Goal: Information Seeking & Learning: Learn about a topic

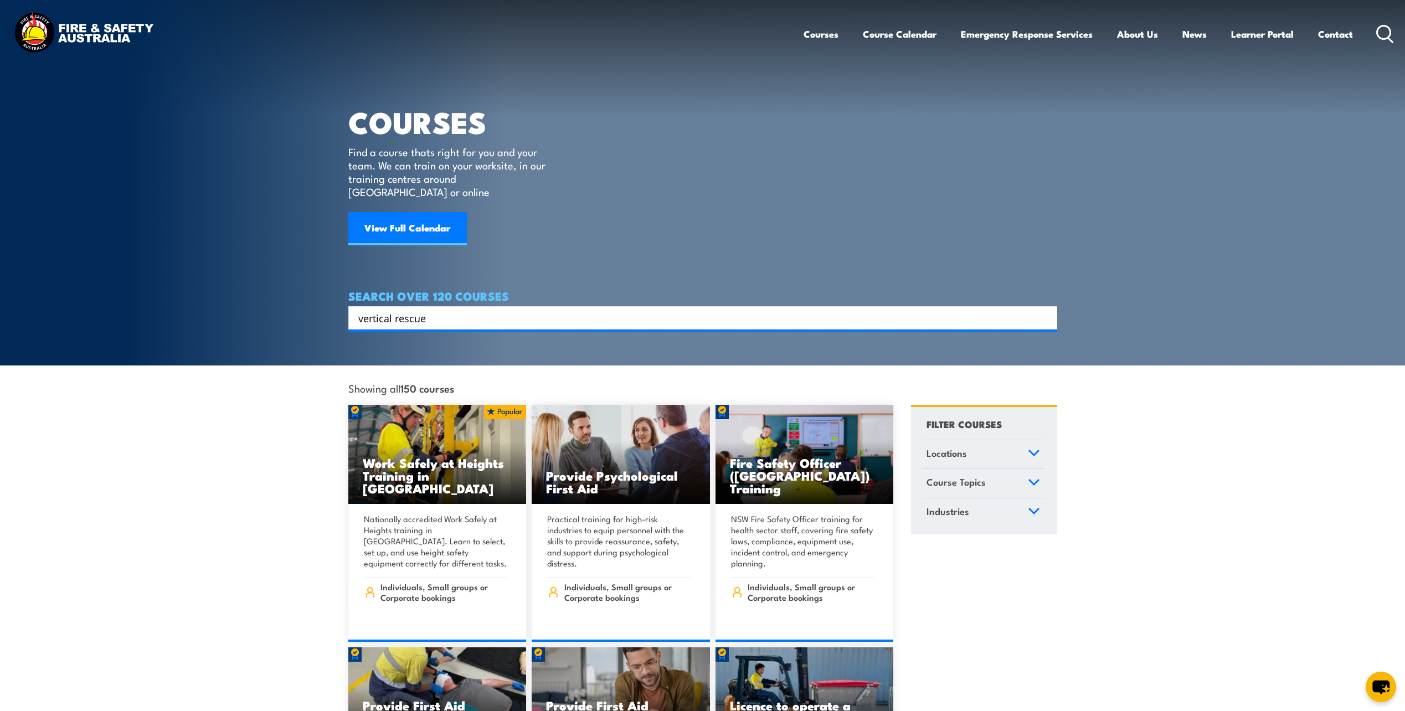
type input "vertical rescue"
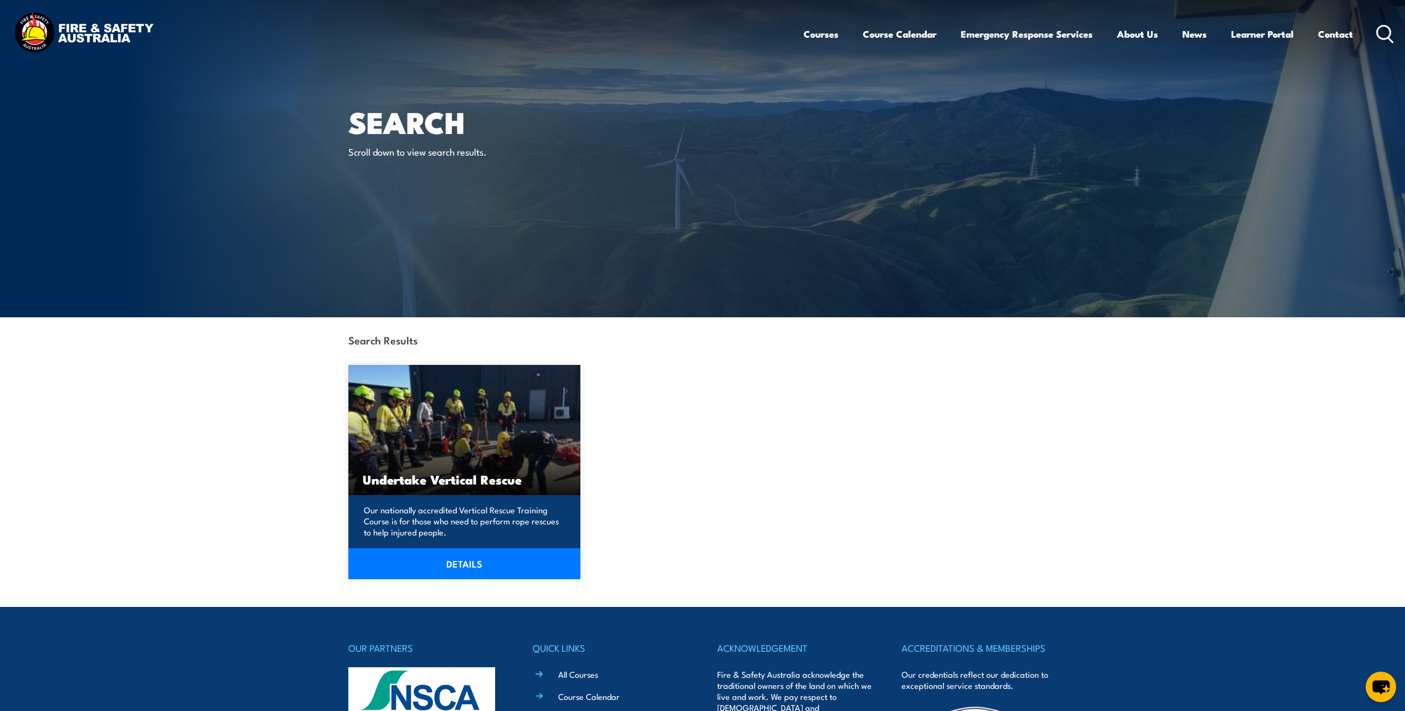
click at [476, 563] on link "DETAILS" at bounding box center [464, 563] width 233 height 31
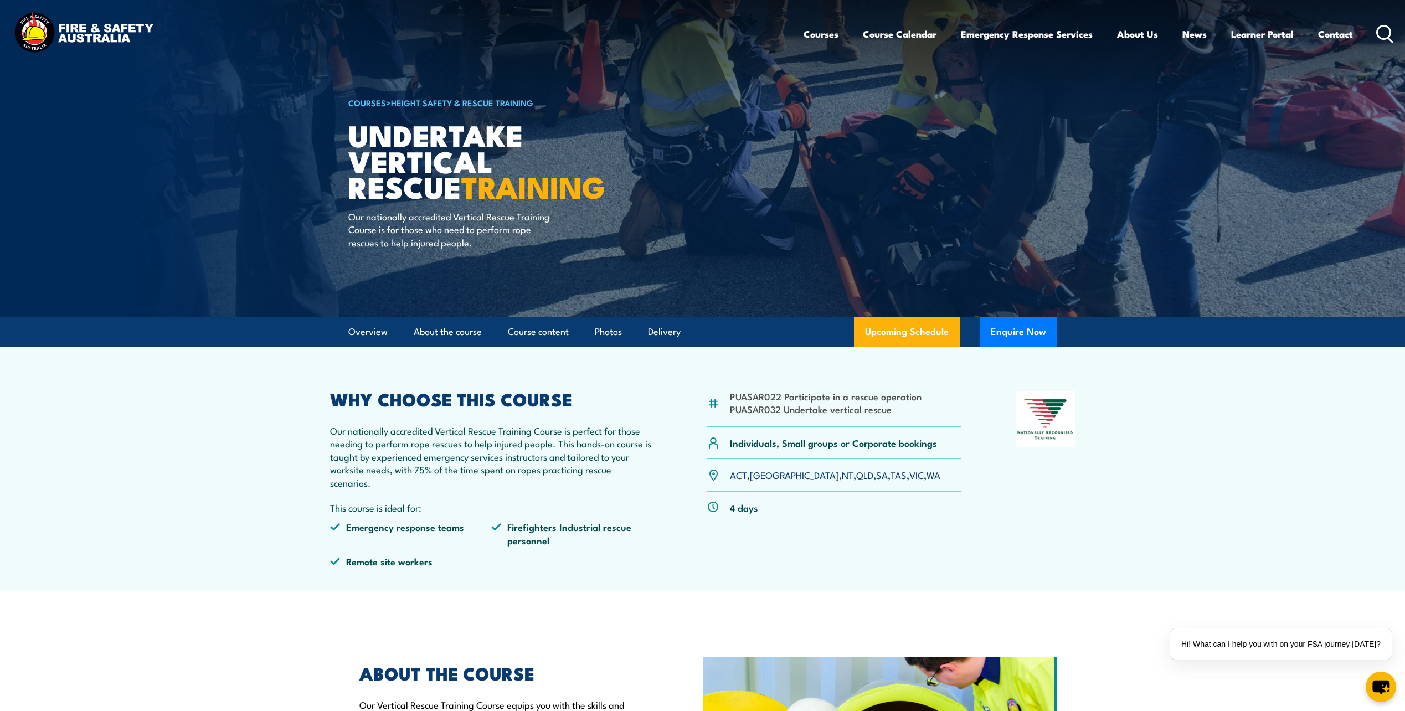
click at [926, 476] on link "WA" at bounding box center [933, 474] width 14 height 13
click at [891, 30] on link "Course Calendar" at bounding box center [900, 33] width 74 height 29
click at [898, 38] on link "Course Calendar" at bounding box center [900, 33] width 74 height 29
click at [899, 36] on link "Course Calendar" at bounding box center [900, 33] width 74 height 29
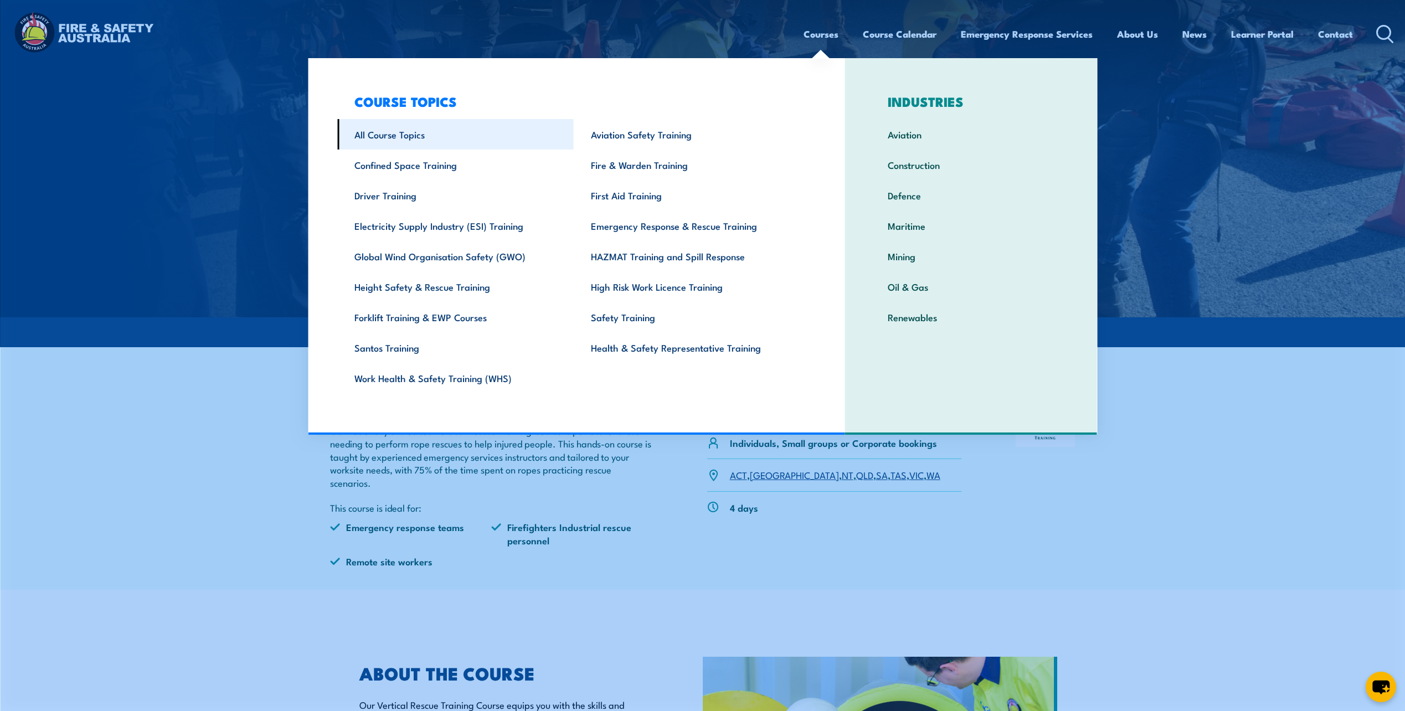
click at [416, 140] on link "All Course Topics" at bounding box center [455, 134] width 236 height 30
click at [385, 135] on link "All Course Topics" at bounding box center [455, 134] width 236 height 30
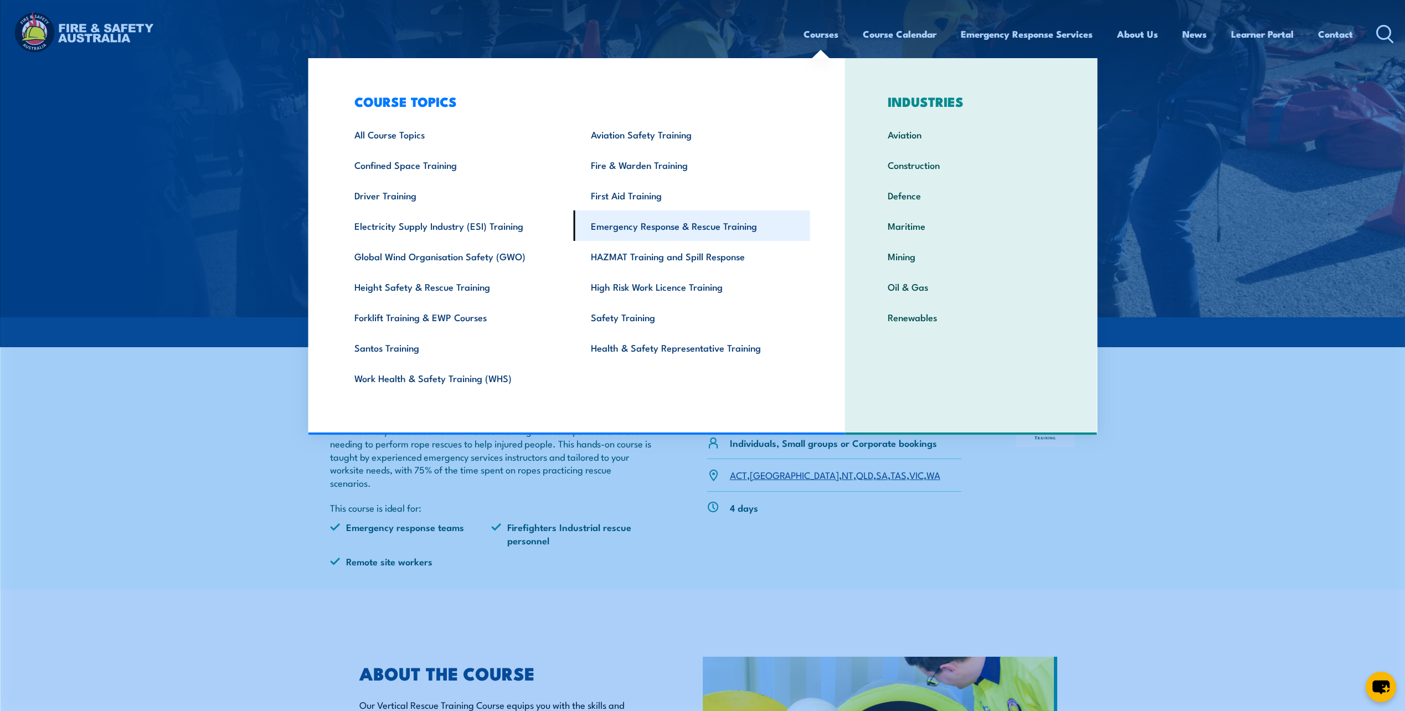
click at [660, 225] on link "Emergency Response & Rescue Training" at bounding box center [692, 225] width 236 height 30
click at [713, 223] on link "Emergency Response & Rescue Training" at bounding box center [692, 225] width 236 height 30
click at [715, 223] on link "Emergency Response & Rescue Training" at bounding box center [692, 225] width 236 height 30
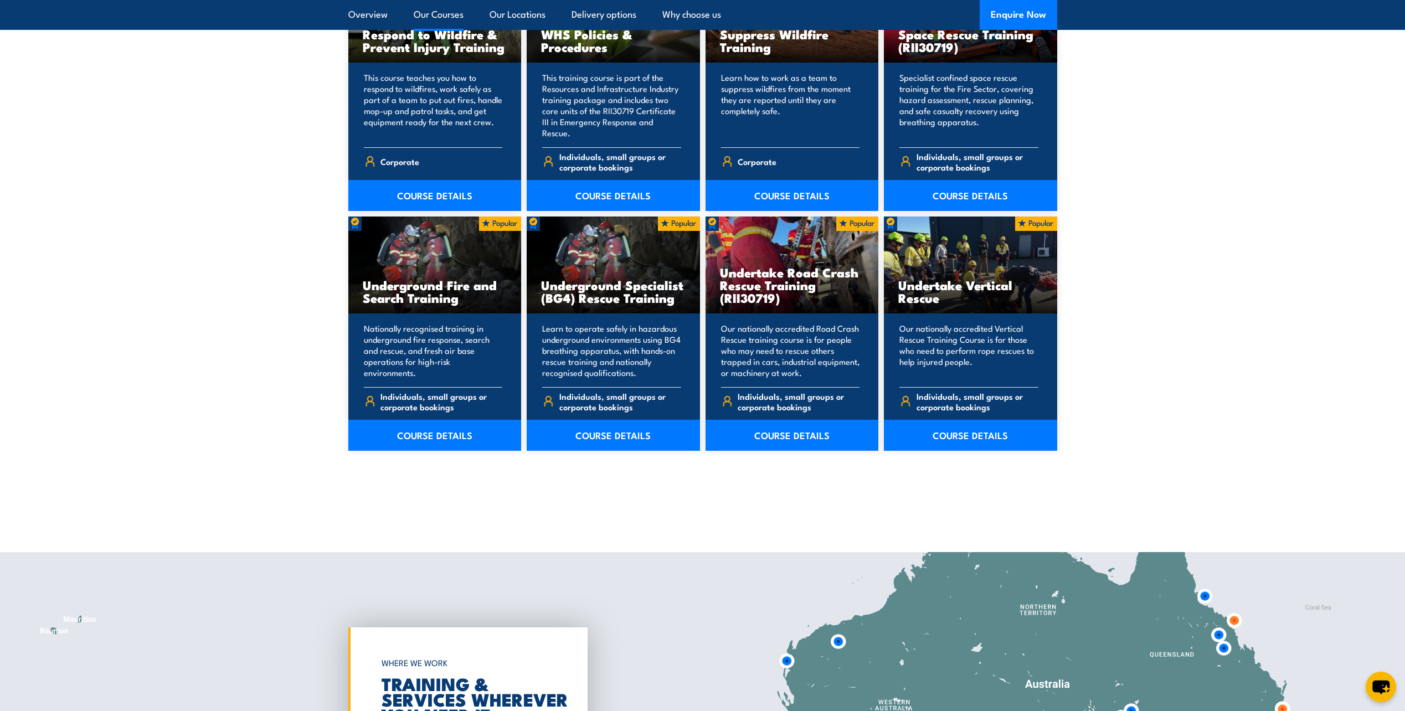
scroll to position [1772, 0]
